Goal: Transaction & Acquisition: Purchase product/service

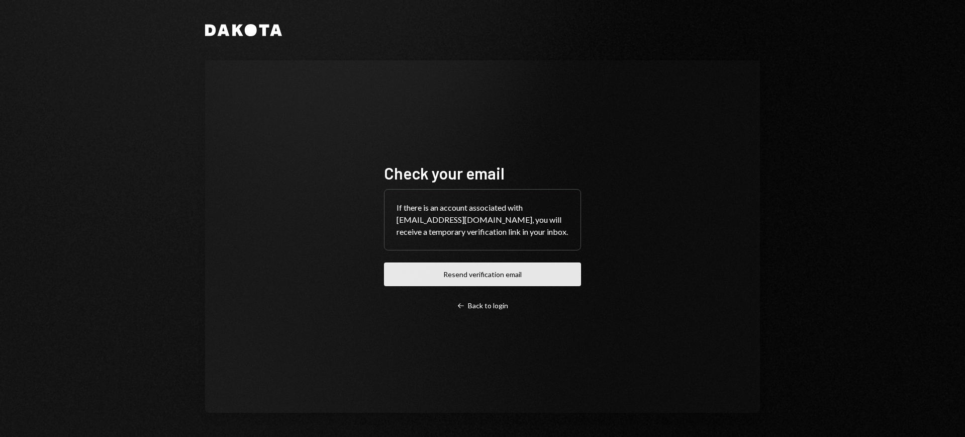
click at [499, 278] on button "Resend verification email" at bounding box center [482, 274] width 197 height 24
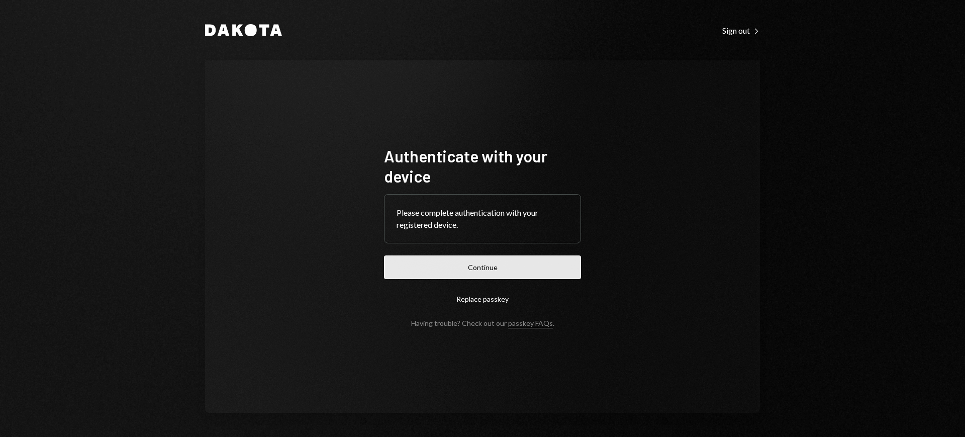
click at [504, 257] on button "Continue" at bounding box center [482, 267] width 197 height 24
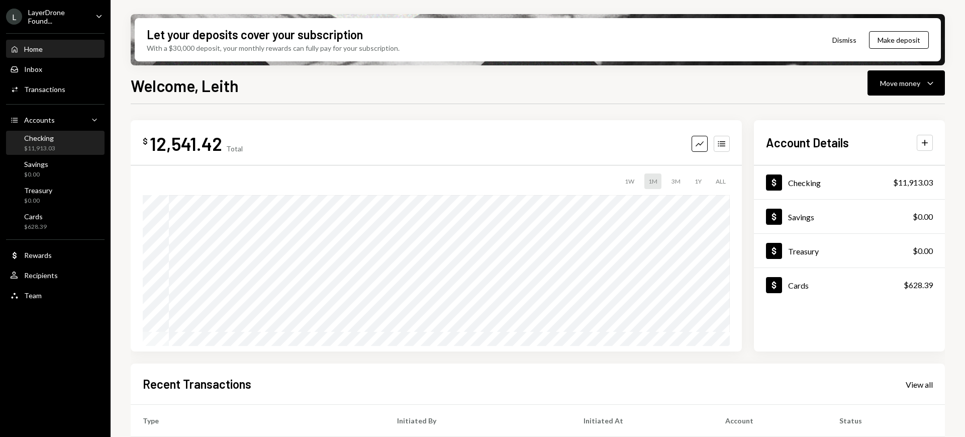
click at [72, 139] on div "Checking $11,913.03" at bounding box center [55, 143] width 90 height 19
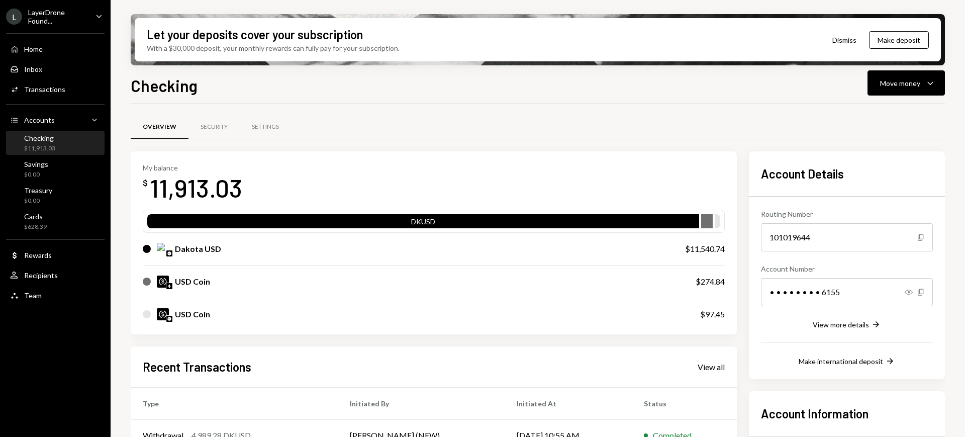
click at [92, 20] on div "L LayerDrone Found... Caret Down" at bounding box center [55, 16] width 111 height 17
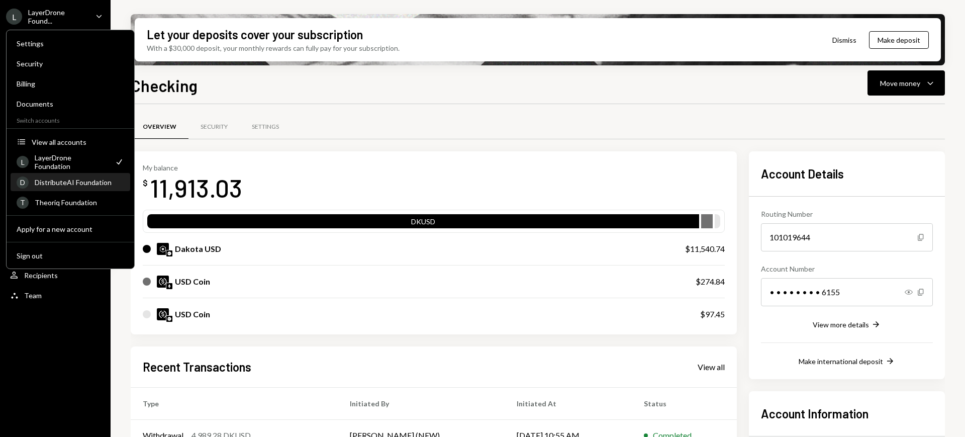
click at [88, 182] on div "DistributeAI Foundation" at bounding box center [79, 182] width 89 height 9
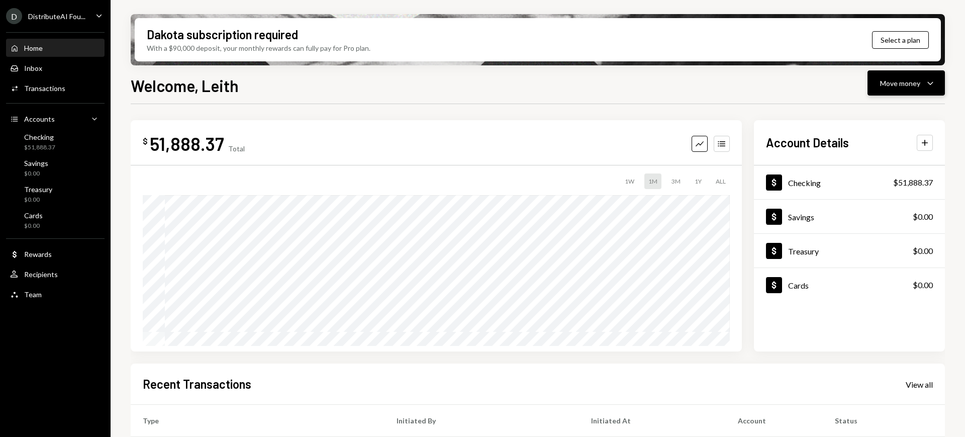
click at [925, 88] on icon "Caret Down" at bounding box center [930, 83] width 12 height 12
click at [896, 114] on div "Send" at bounding box center [898, 113] width 73 height 11
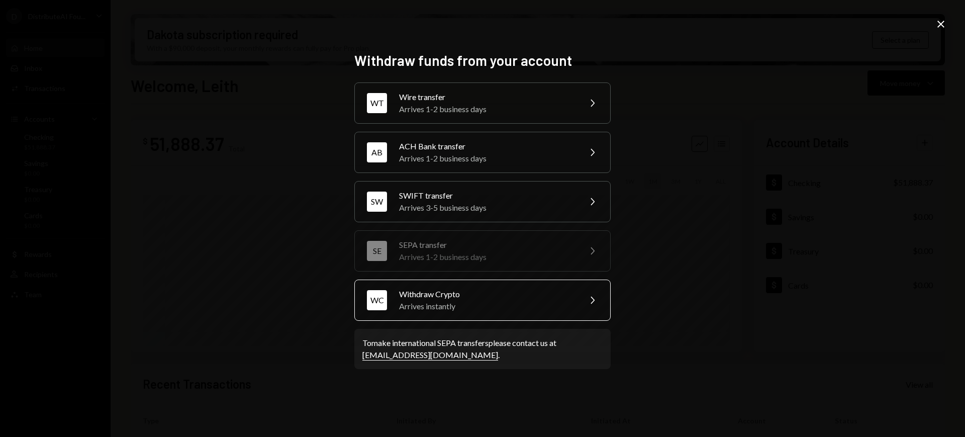
click at [560, 298] on div "Withdraw Crypto" at bounding box center [486, 294] width 175 height 12
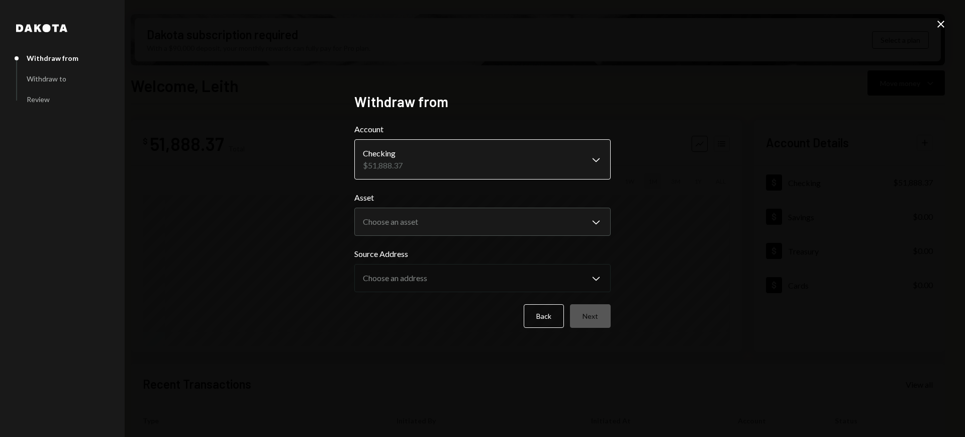
click at [592, 159] on body "D DistributeAI Fou... Caret Down Home Home Inbox Inbox Activities Transactions …" at bounding box center [482, 218] width 965 height 437
click at [581, 209] on body "D DistributeAI Fou... Caret Down Home Home Inbox Inbox Activities Transactions …" at bounding box center [482, 218] width 965 height 437
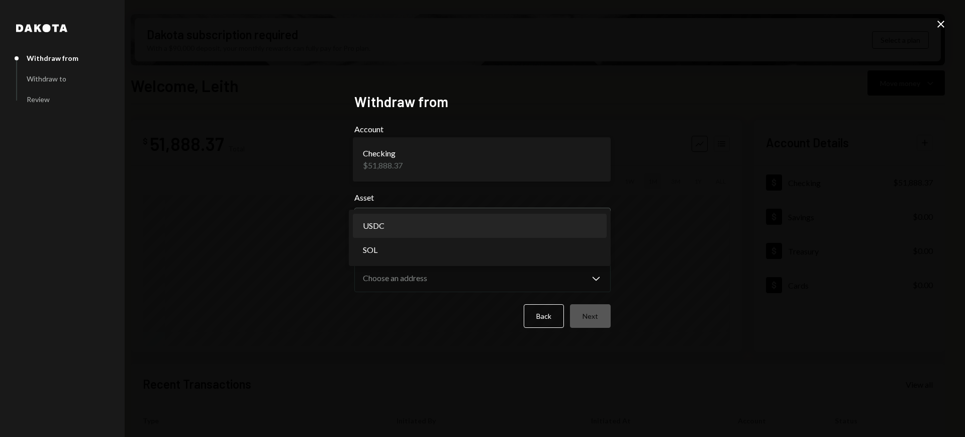
select select "****"
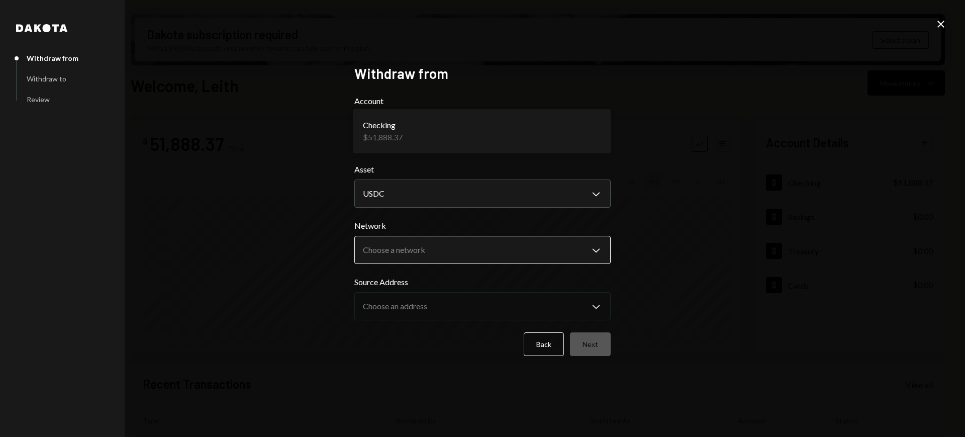
click at [584, 257] on body "D DistributeAI Fou... Caret Down Home Home Inbox Inbox Activities Transactions …" at bounding box center [482, 218] width 965 height 437
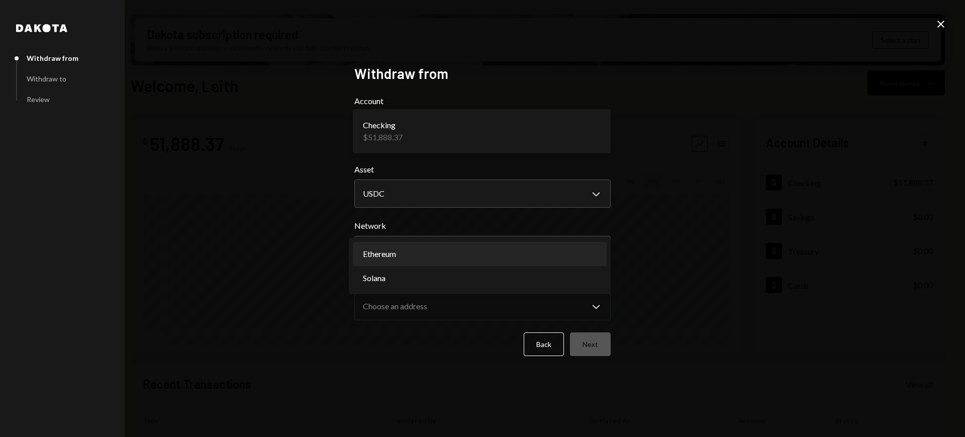
select select "**********"
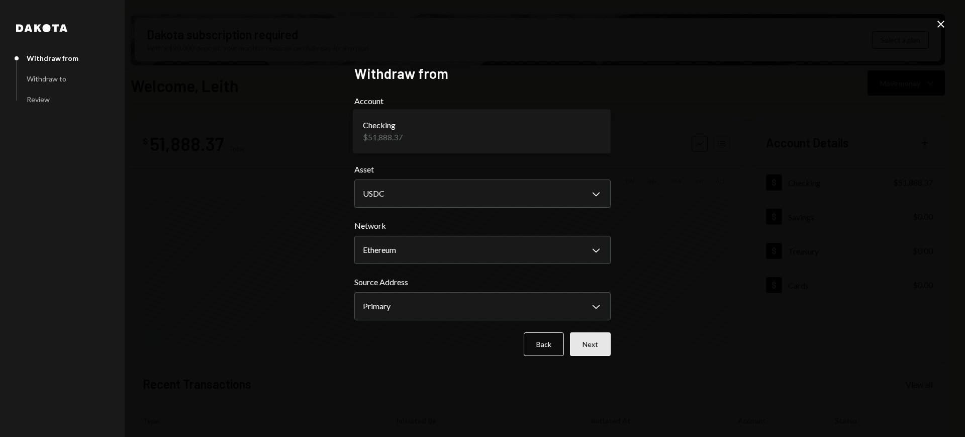
click at [589, 352] on button "Next" at bounding box center [590, 344] width 41 height 24
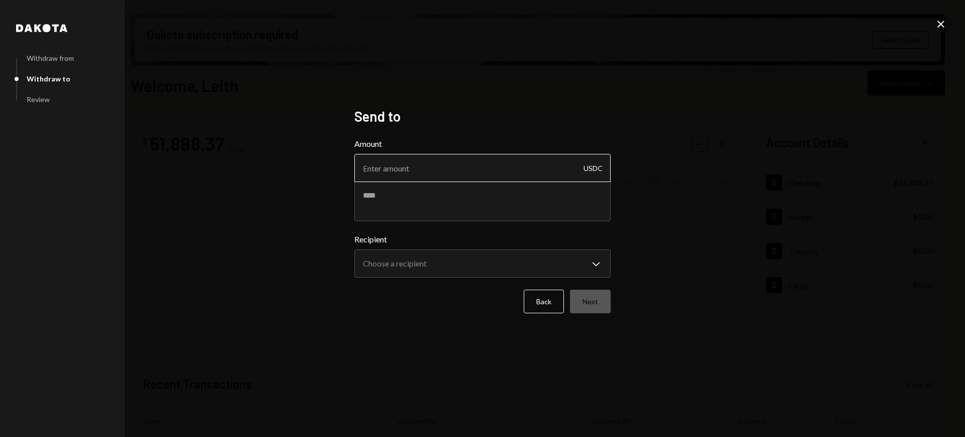
click at [507, 178] on input "Amount" at bounding box center [482, 168] width 256 height 28
type input "2"
type input "51240"
type textarea "**********"
click at [559, 250] on button "Choose a recipient Chevron Down" at bounding box center [482, 263] width 256 height 28
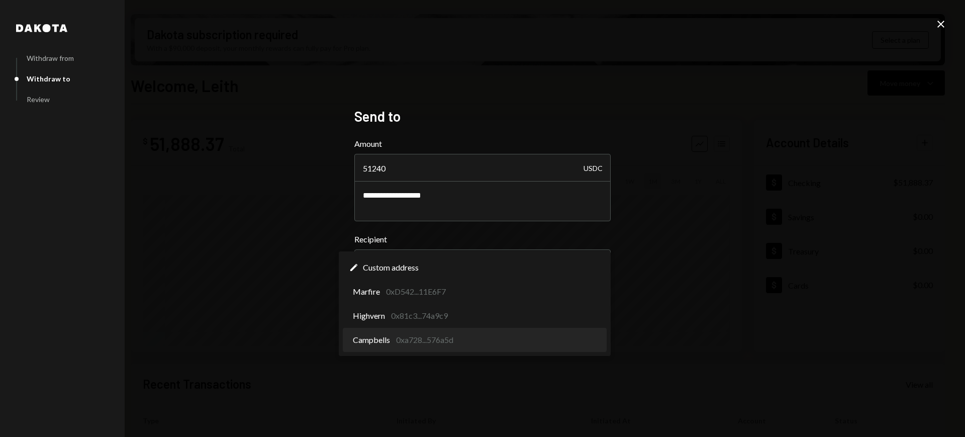
select select "**********"
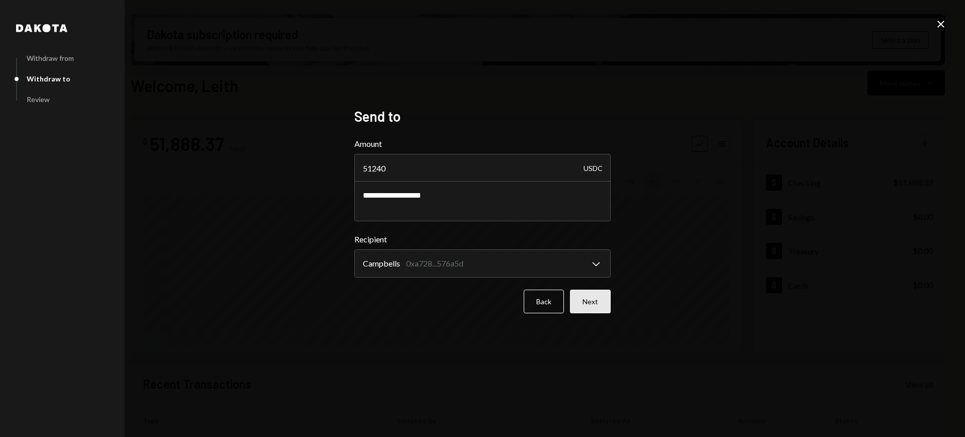
click at [576, 301] on button "Next" at bounding box center [590, 302] width 41 height 24
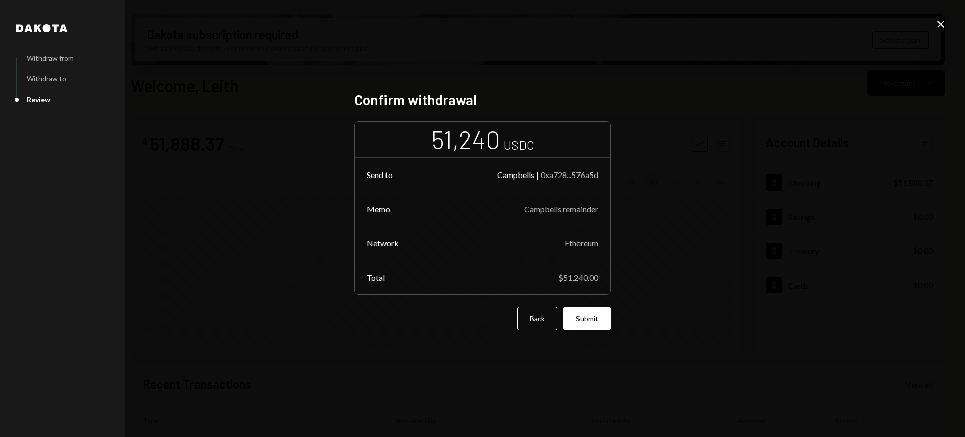
click at [592, 303] on form "51,240 USDC Send to Campbells | 0xa728...576a5d [PERSON_NAME] remainder Network…" at bounding box center [482, 225] width 256 height 209
click at [591, 312] on button "Submit" at bounding box center [587, 319] width 47 height 24
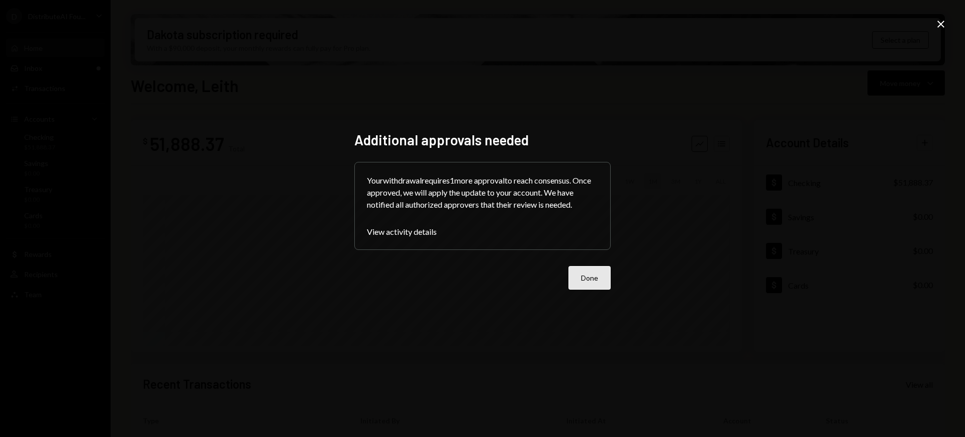
click at [579, 286] on button "Done" at bounding box center [590, 278] width 42 height 24
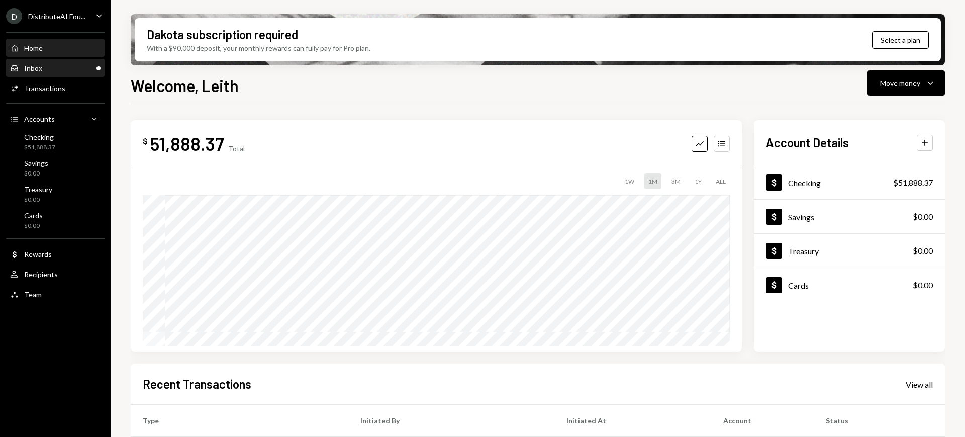
click at [52, 72] on div "Inbox Inbox" at bounding box center [55, 68] width 90 height 17
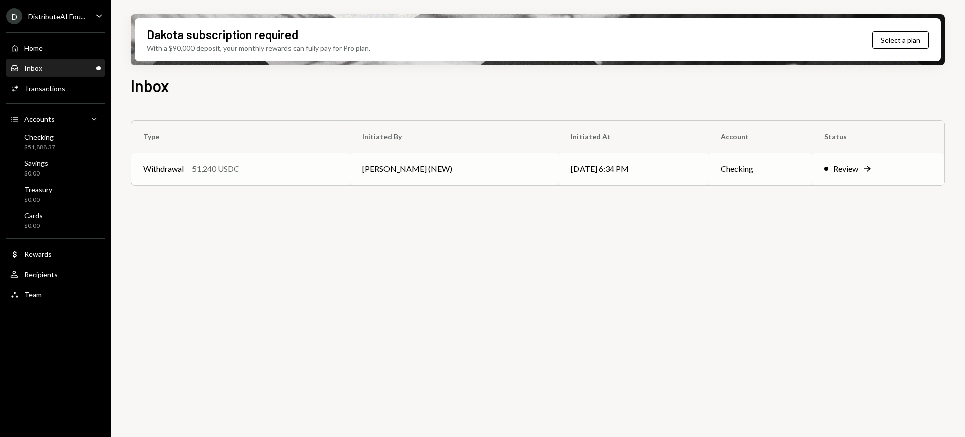
click at [848, 163] on div "Review" at bounding box center [845, 169] width 25 height 12
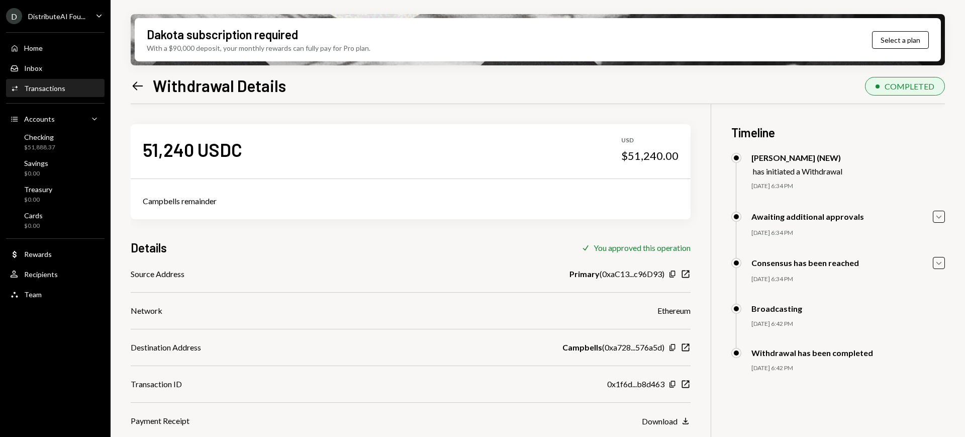
scroll to position [80, 0]
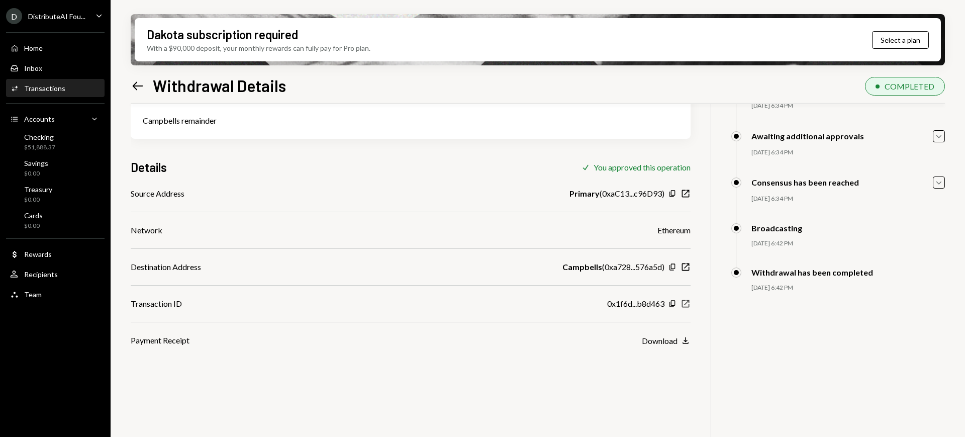
click at [685, 303] on icon "New Window" at bounding box center [686, 304] width 10 height 10
